Goal: Transaction & Acquisition: Purchase product/service

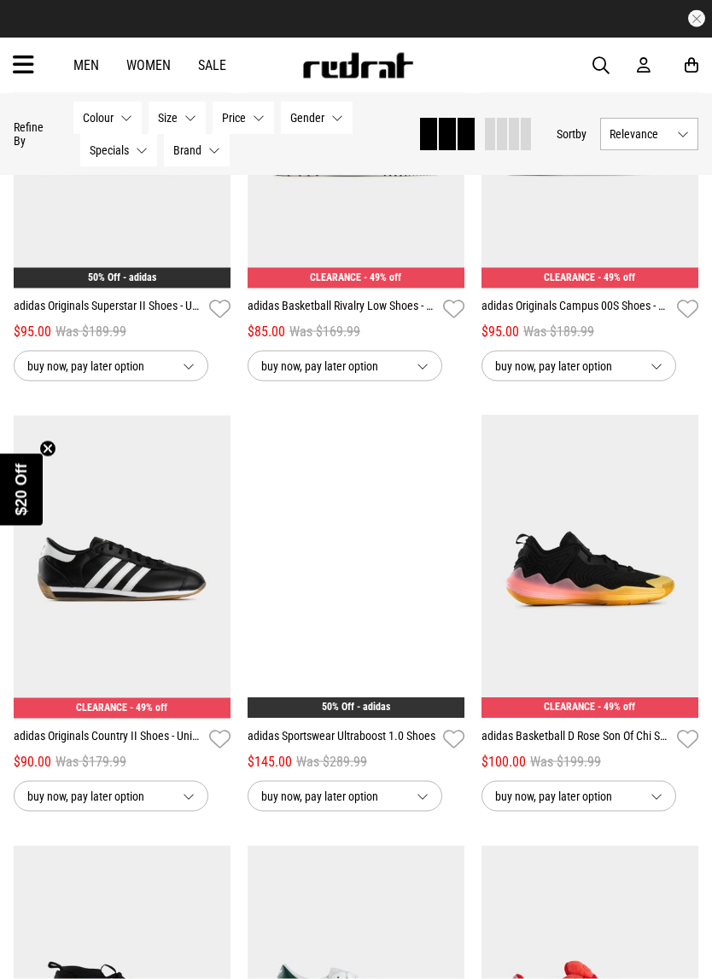
scroll to position [1200, 0]
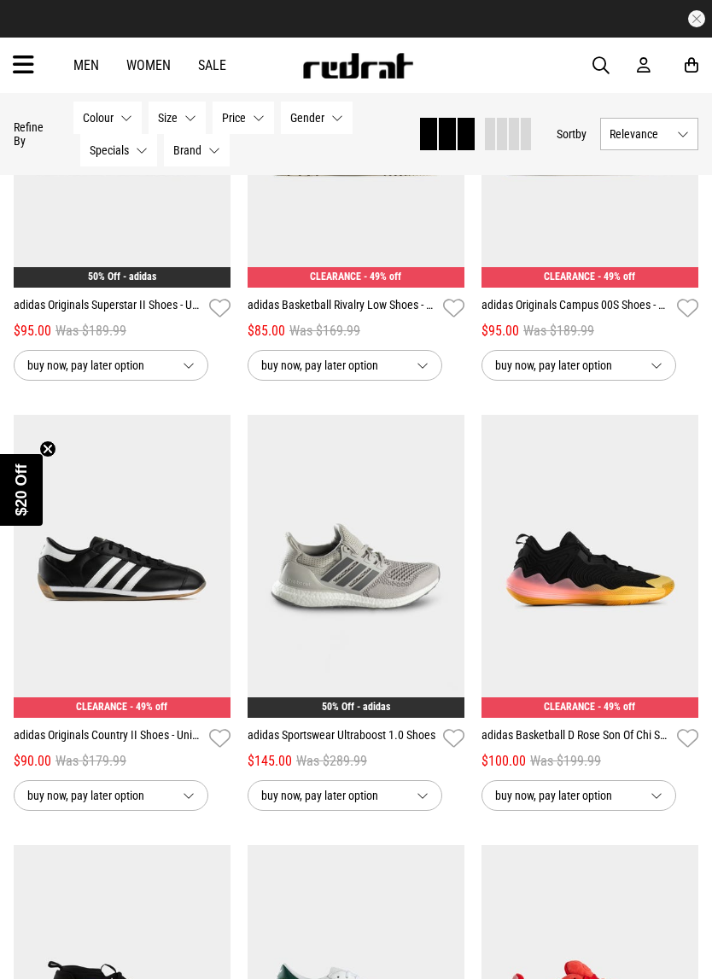
click at [438, 558] on button "Next" at bounding box center [444, 556] width 21 height 20
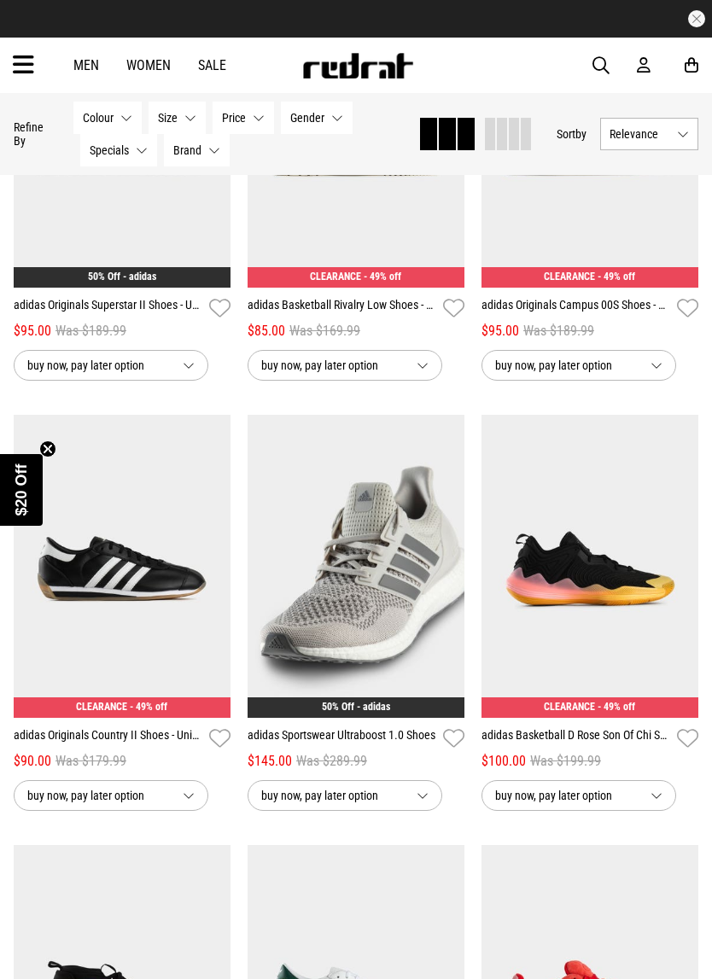
click at [443, 557] on button "Next" at bounding box center [444, 556] width 21 height 20
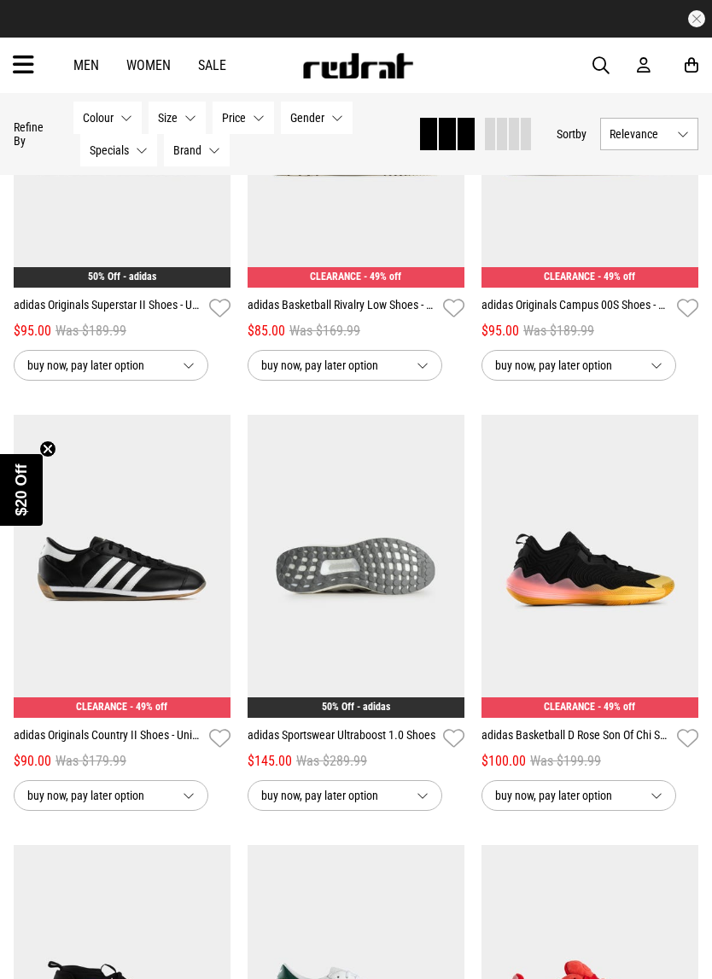
click at [364, 744] on link "adidas Sportswear Ultraboost 1.0 Shoes" at bounding box center [341, 738] width 189 height 25
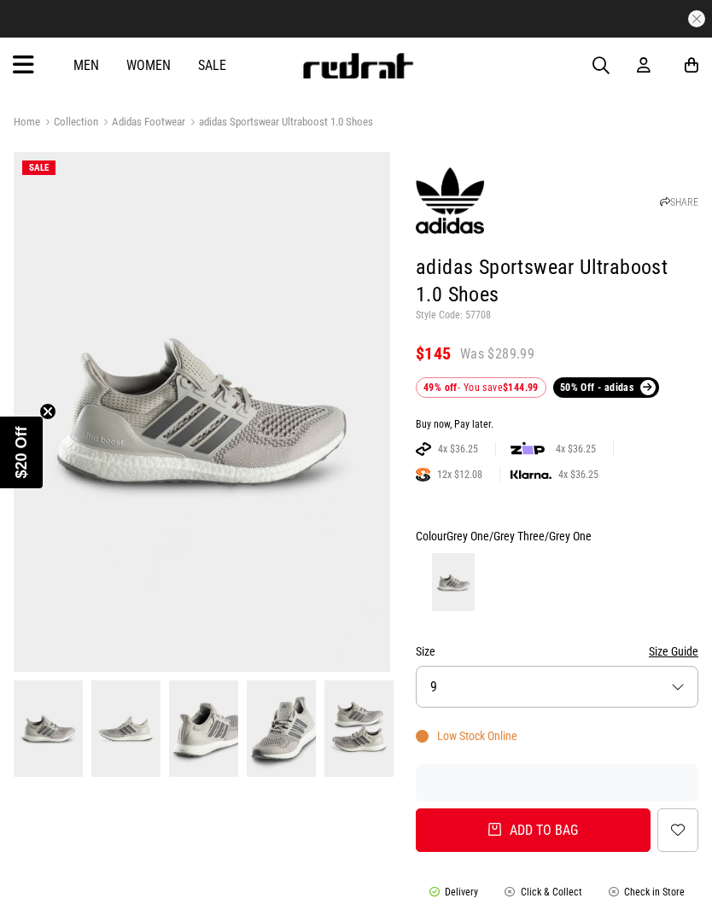
click at [678, 684] on button "Size 9" at bounding box center [557, 687] width 282 height 42
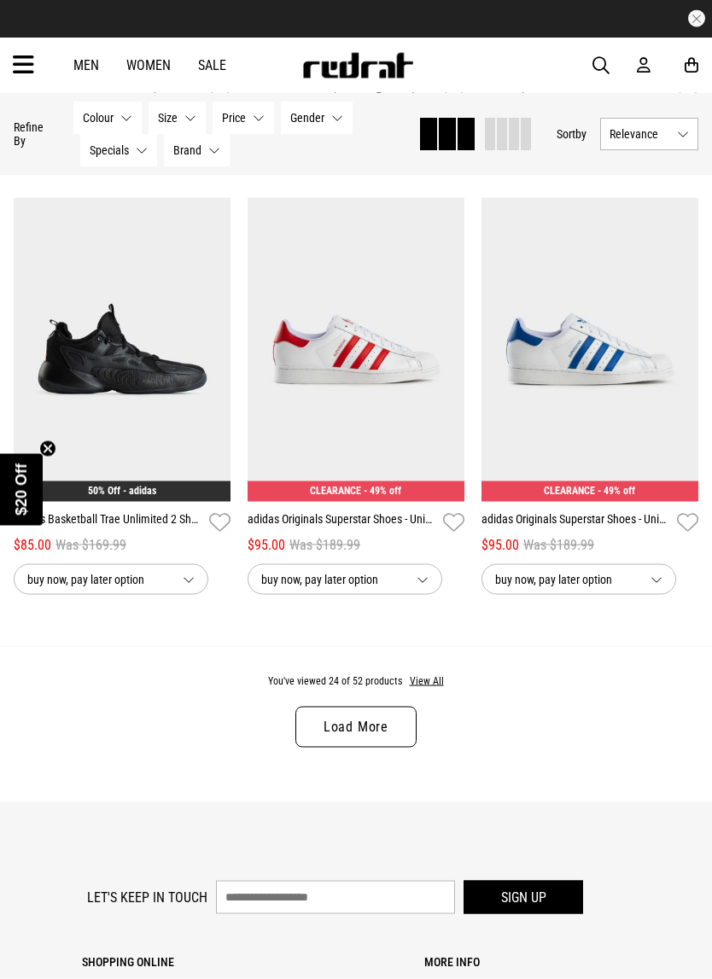
scroll to position [3140, 0]
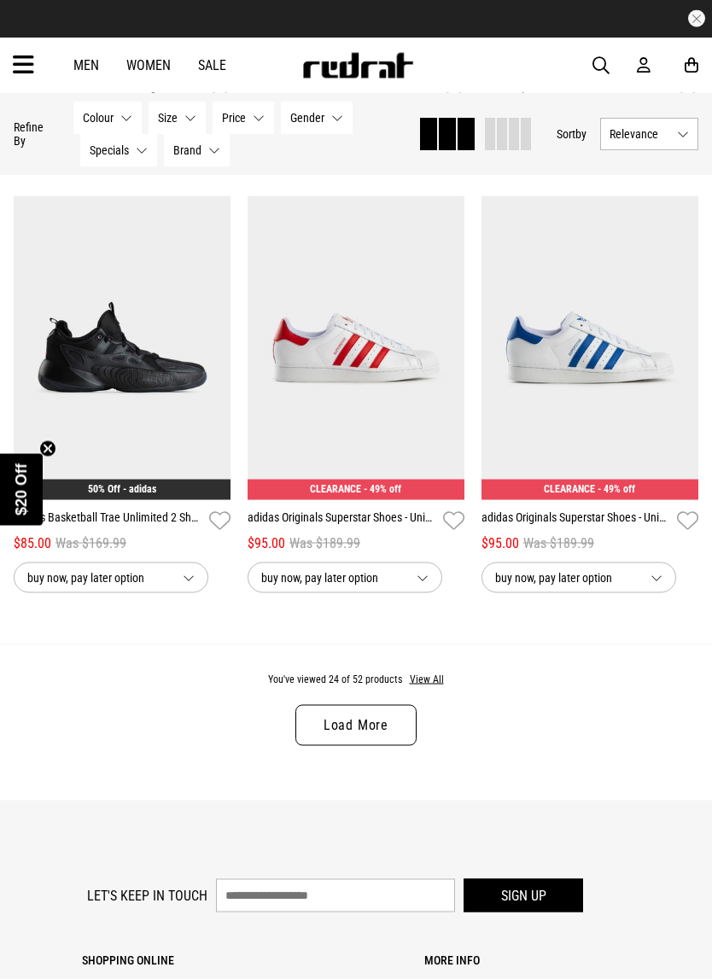
click at [605, 532] on link "adidas Originals Superstar Shoes - Unisex" at bounding box center [575, 521] width 189 height 25
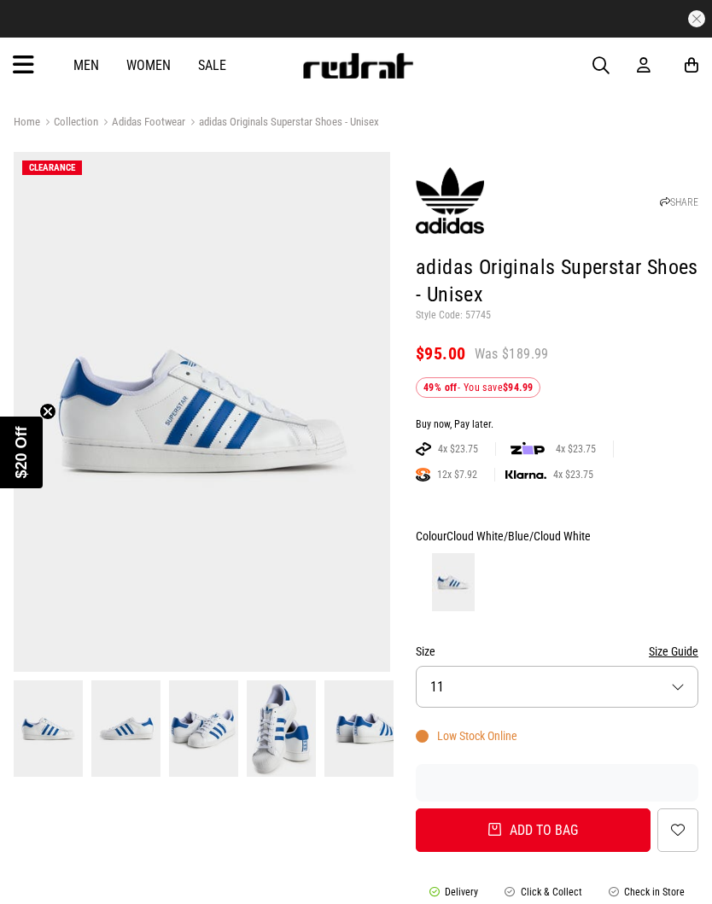
click at [680, 685] on button "Size 11" at bounding box center [557, 687] width 282 height 42
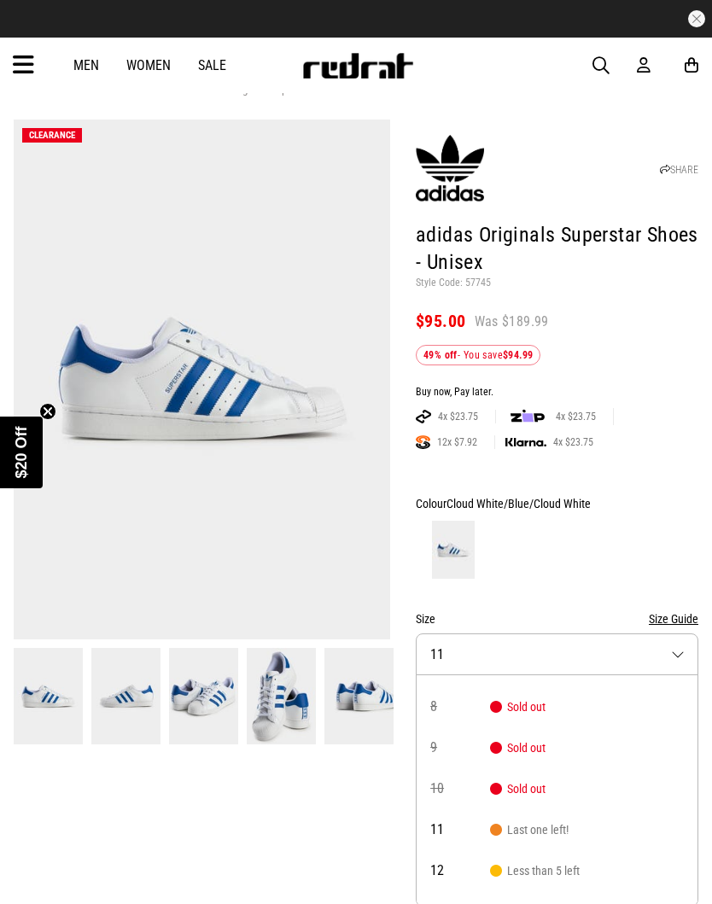
scroll to position [42, 0]
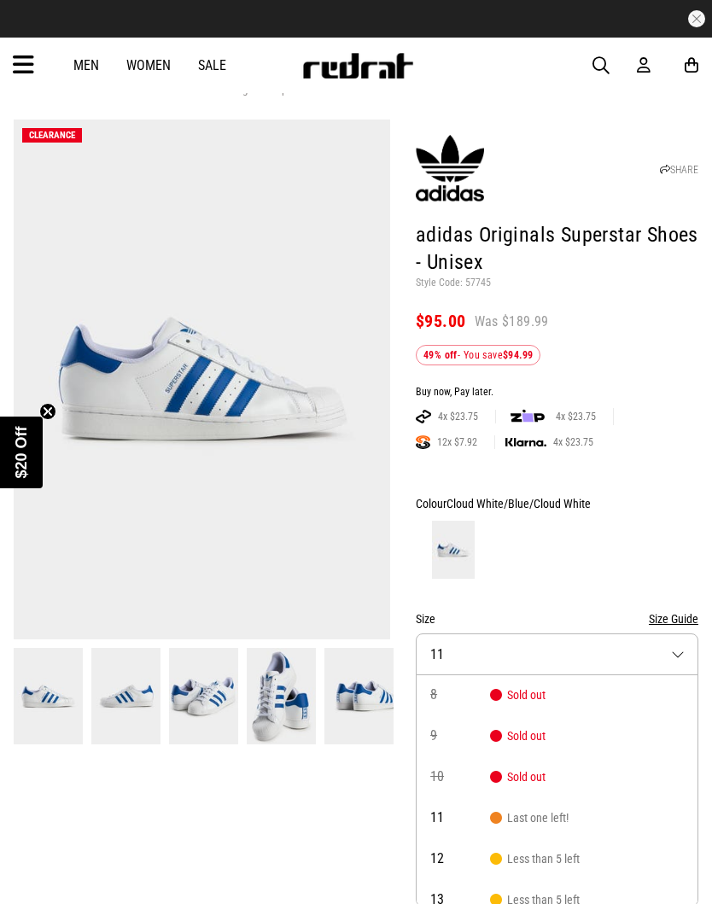
click at [115, 692] on img at bounding box center [125, 696] width 69 height 96
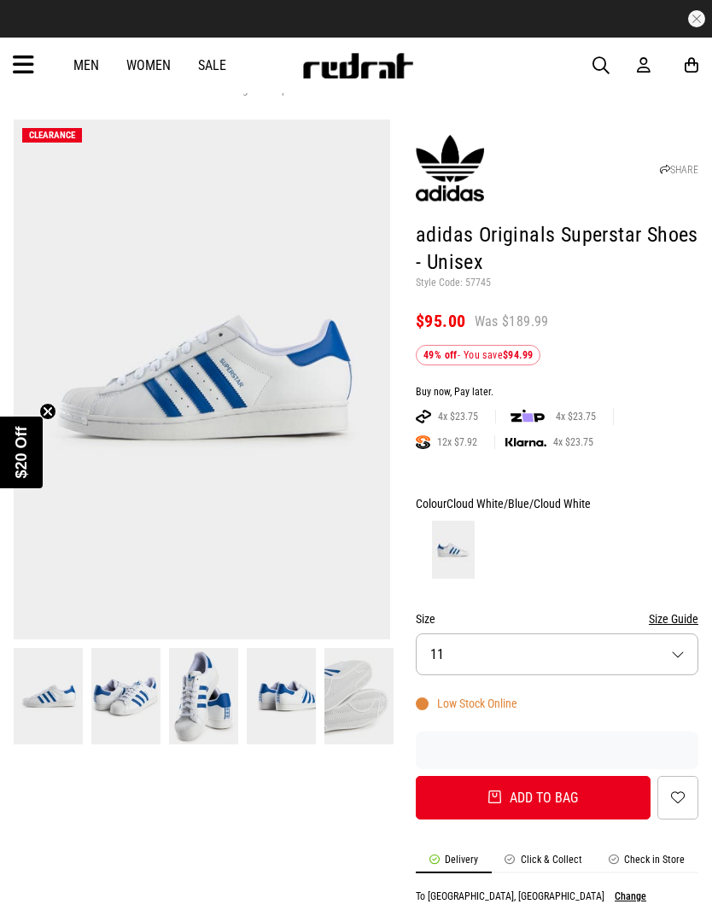
click at [119, 556] on img at bounding box center [202, 379] width 377 height 520
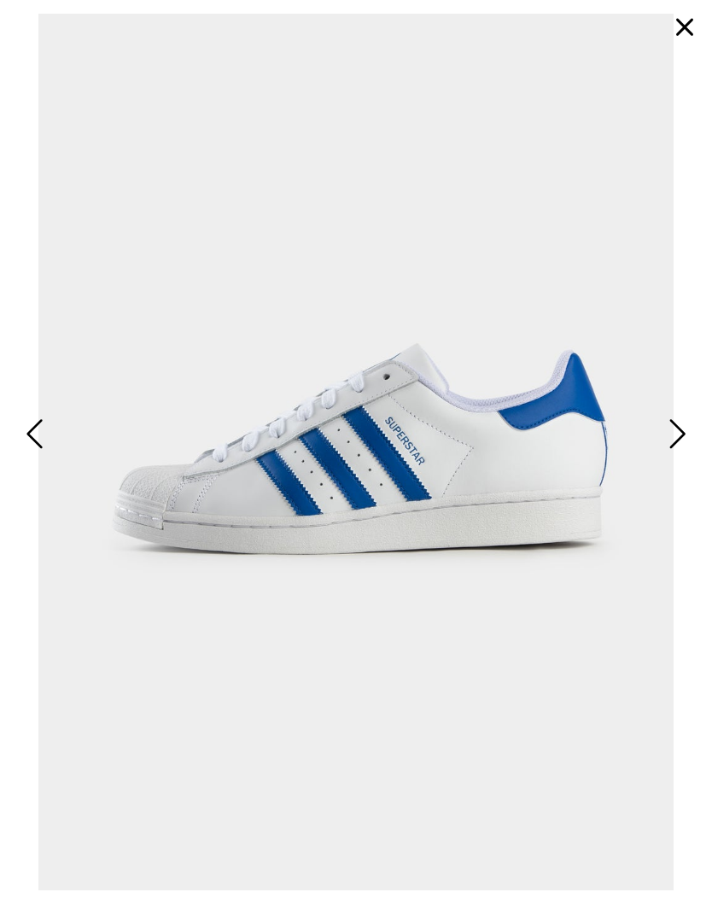
click at [678, 427] on span "Next" at bounding box center [675, 434] width 22 height 42
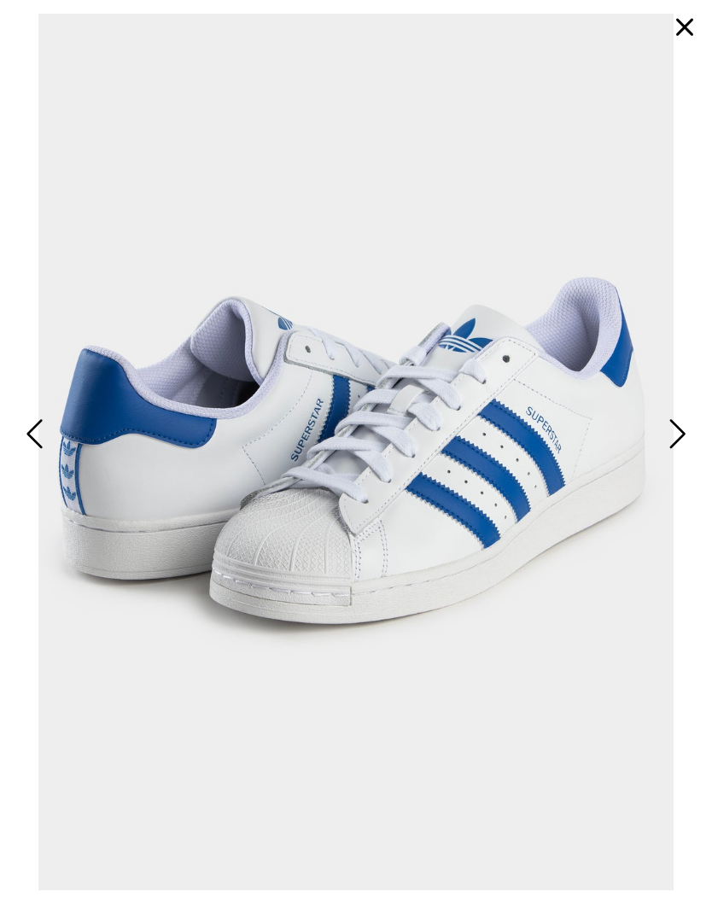
click at [685, 428] on span "Next" at bounding box center [675, 434] width 22 height 42
